Goal: Transaction & Acquisition: Purchase product/service

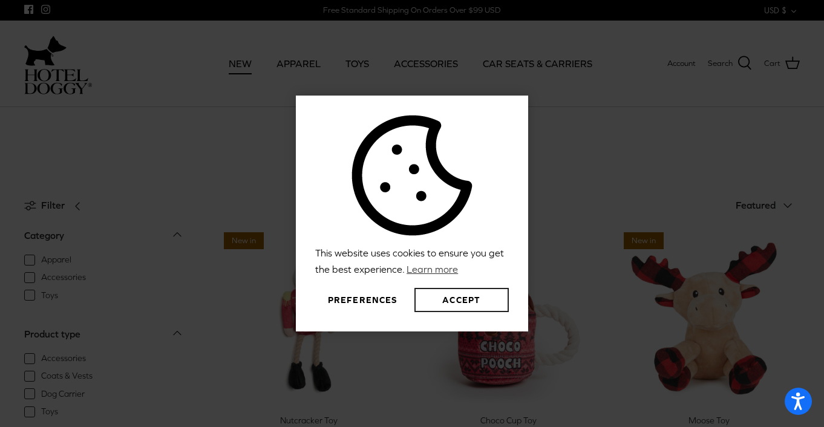
click at [442, 296] on button "Accept" at bounding box center [461, 300] width 94 height 24
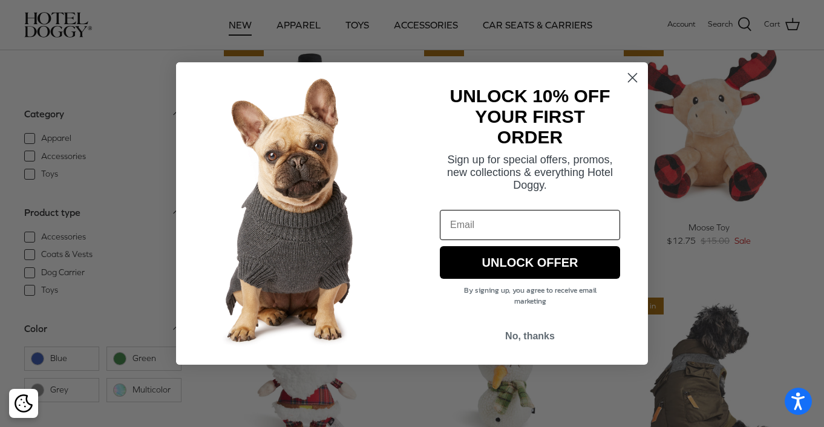
scroll to position [113, 0]
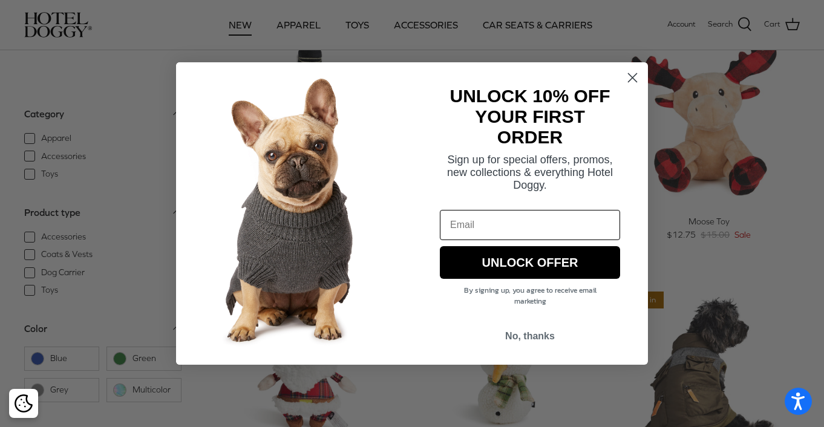
click at [633, 78] on icon "Close dialog" at bounding box center [633, 78] width 8 height 8
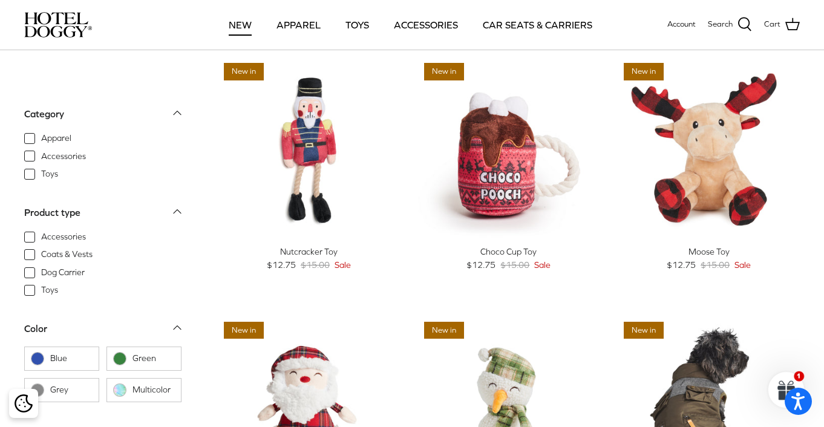
scroll to position [61, 0]
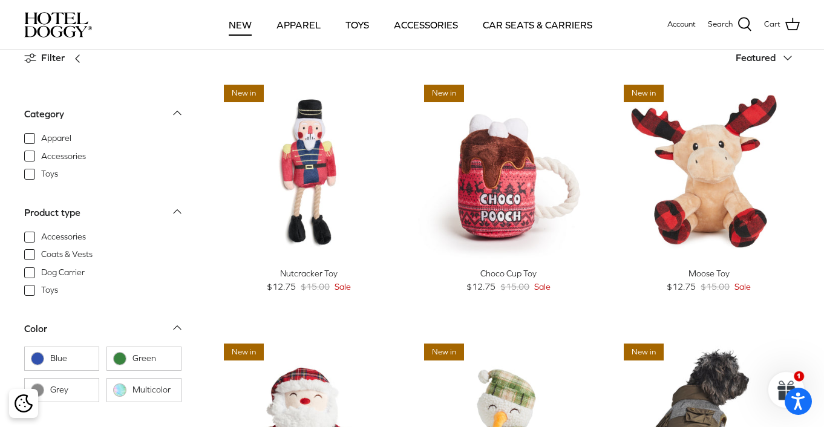
click at [504, 271] on div "Choco Cup Toy" at bounding box center [509, 273] width 182 height 13
